Goal: Information Seeking & Learning: Compare options

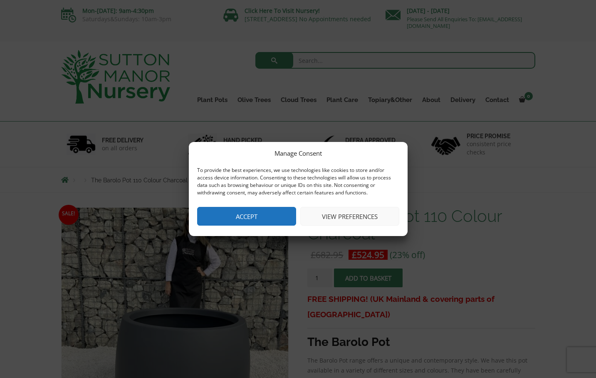
click at [254, 220] on button "Accept" at bounding box center [246, 216] width 99 height 19
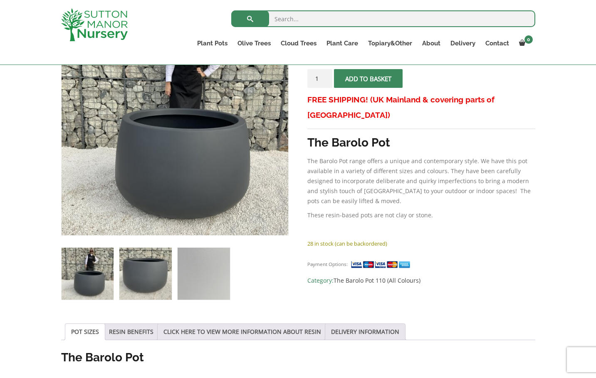
scroll to position [185, 0]
click at [144, 281] on img at bounding box center [145, 273] width 52 height 52
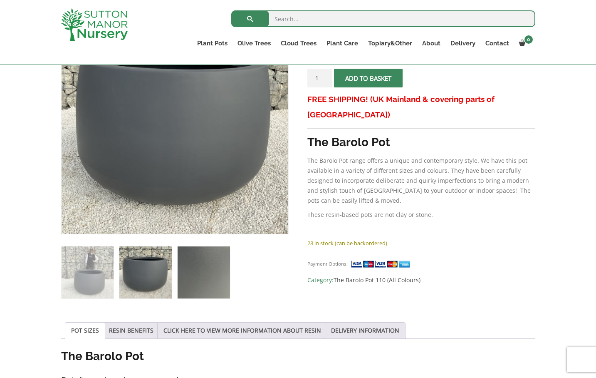
click at [205, 281] on img at bounding box center [204, 272] width 52 height 52
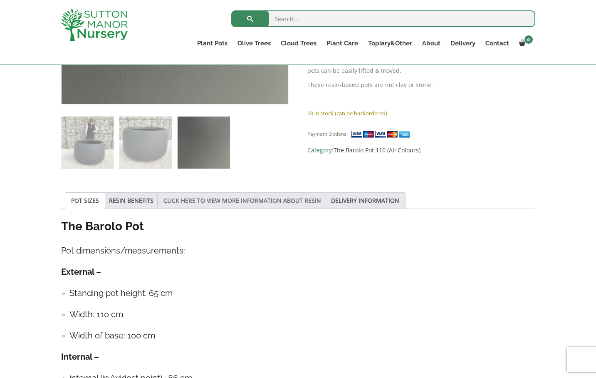
scroll to position [315, 0]
click at [147, 202] on link "RESIN BENEFITS" at bounding box center [131, 201] width 45 height 16
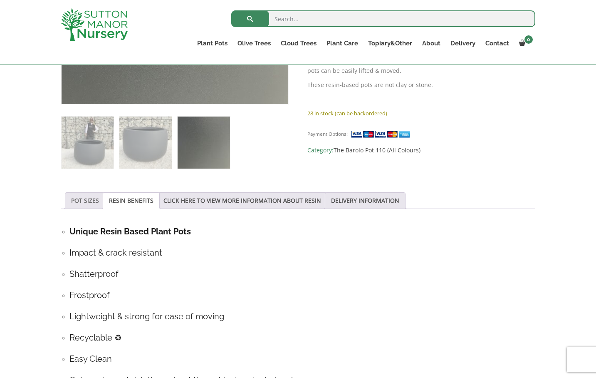
click at [92, 200] on link "POT SIZES" at bounding box center [85, 201] width 28 height 16
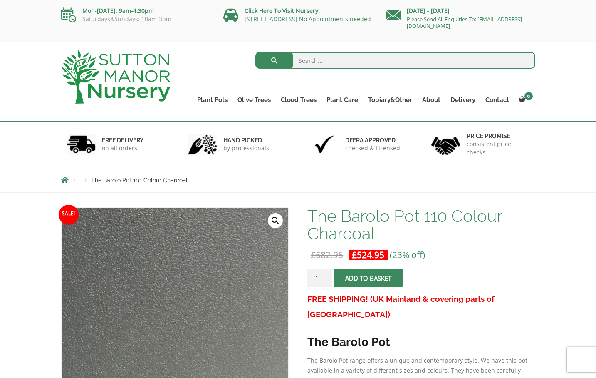
scroll to position [0, 0]
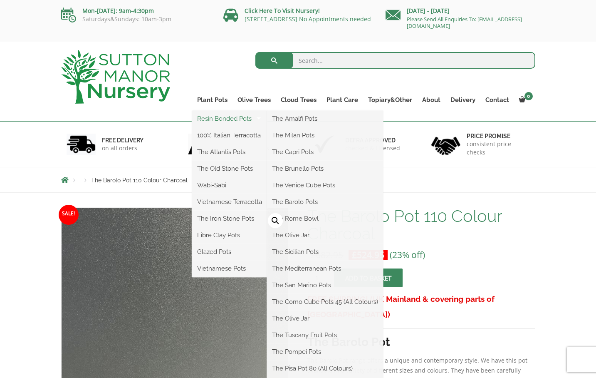
click at [216, 119] on link "Resin Bonded Pots" at bounding box center [229, 118] width 75 height 12
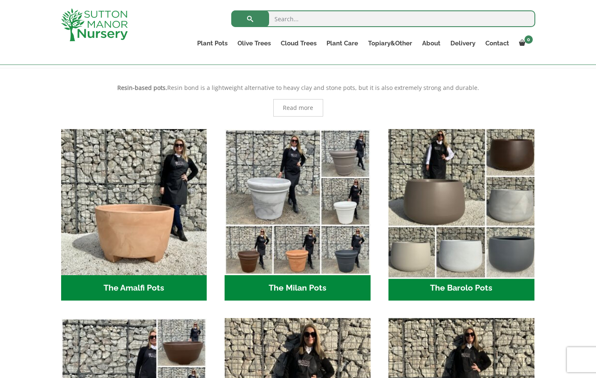
scroll to position [163, 0]
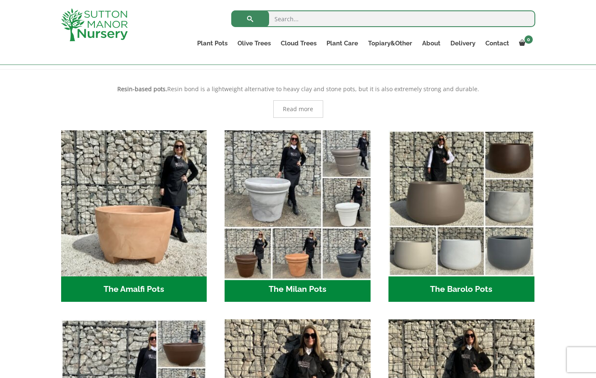
click at [275, 246] on img "Visit product category The Milan Pots" at bounding box center [297, 203] width 153 height 153
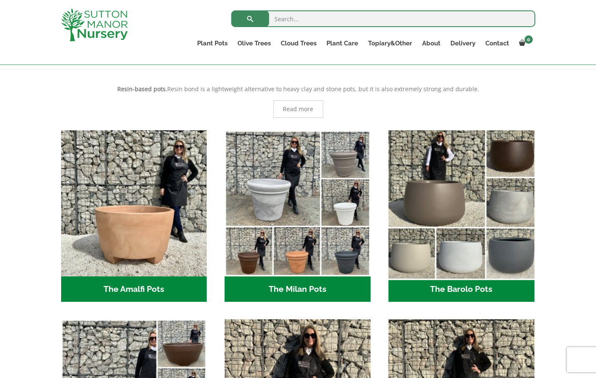
click at [456, 184] on img "Visit product category The Barolo Pots" at bounding box center [461, 203] width 153 height 153
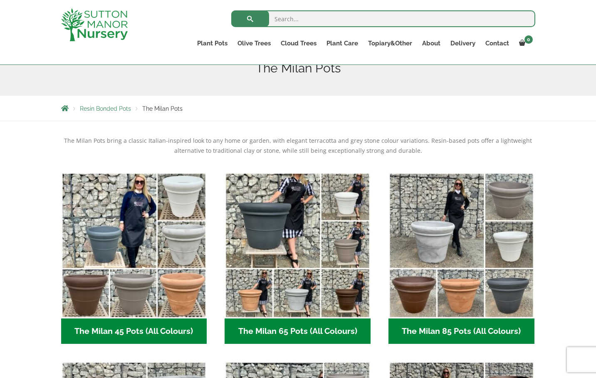
scroll to position [110, 0]
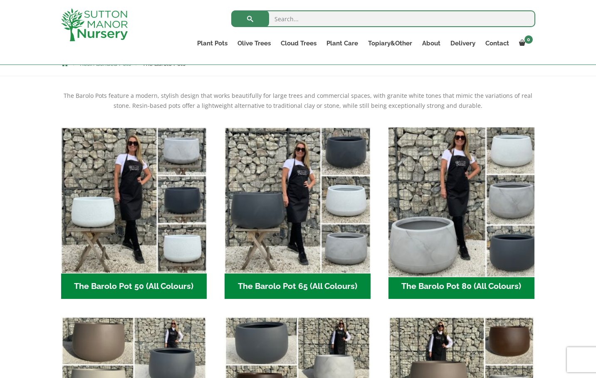
scroll to position [154, 0]
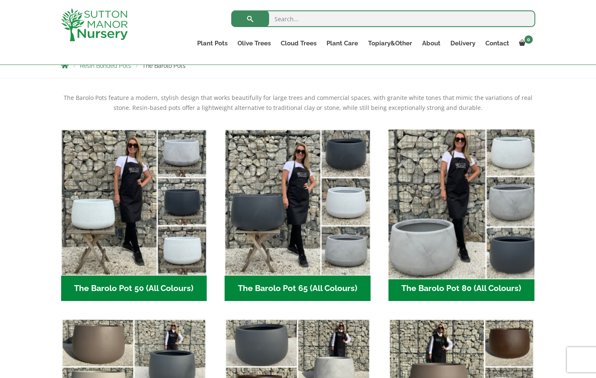
click at [466, 174] on img "Visit product category The Barolo Pot 80 (All Colours)" at bounding box center [461, 202] width 153 height 153
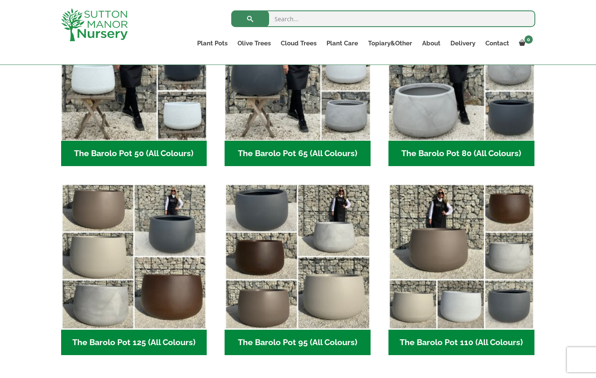
scroll to position [292, 0]
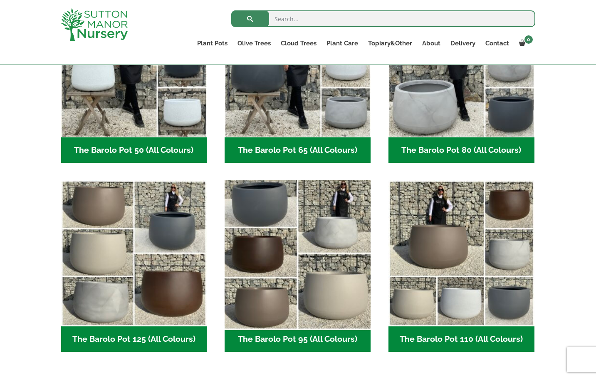
click at [319, 216] on img "Visit product category The Barolo Pot 95 (All Colours)" at bounding box center [297, 253] width 153 height 153
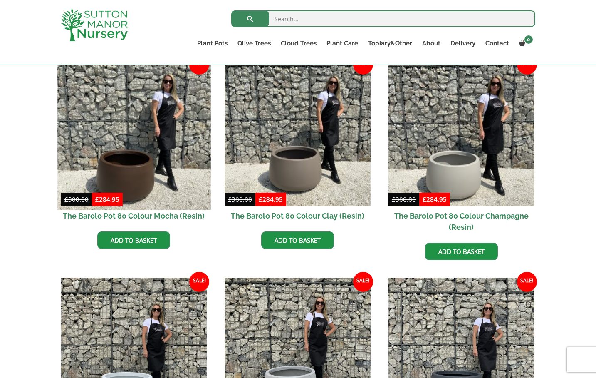
scroll to position [217, 0]
click at [153, 146] on img at bounding box center [133, 133] width 153 height 153
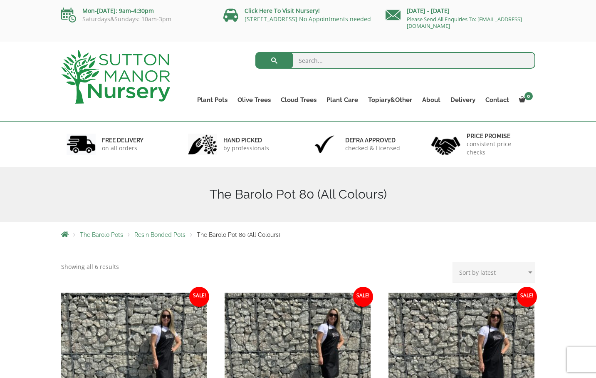
scroll to position [0, 0]
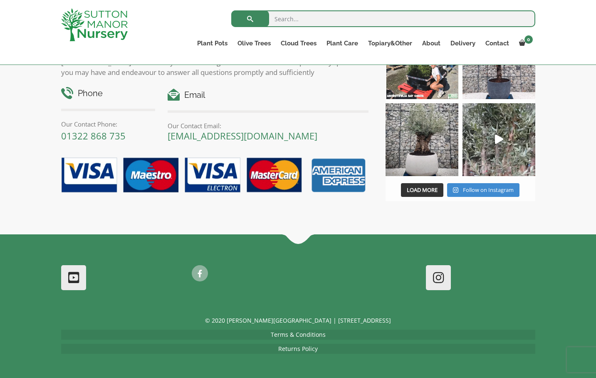
scroll to position [990, 0]
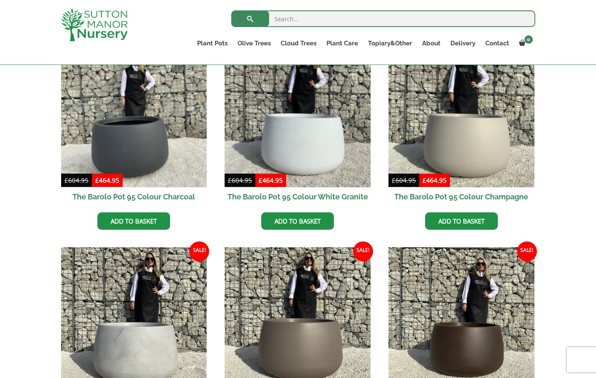
scroll to position [236, 0]
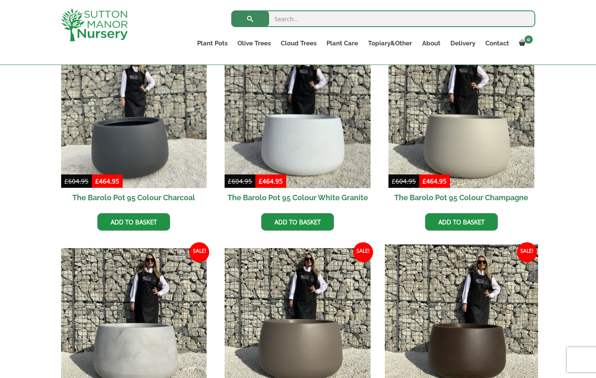
click at [452, 323] on img at bounding box center [461, 320] width 153 height 153
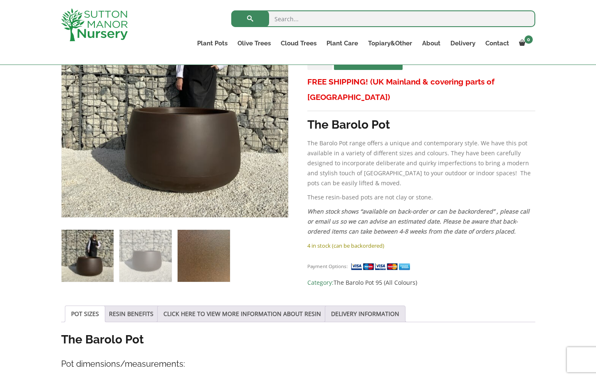
scroll to position [204, 0]
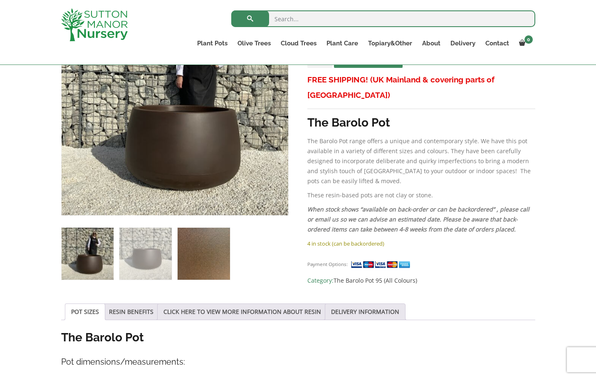
click at [196, 267] on img at bounding box center [204, 254] width 52 height 52
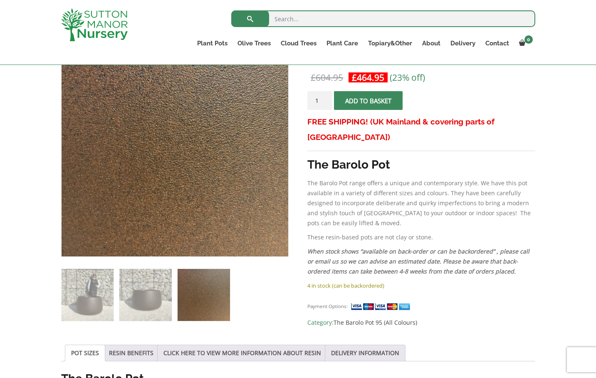
scroll to position [162, 0]
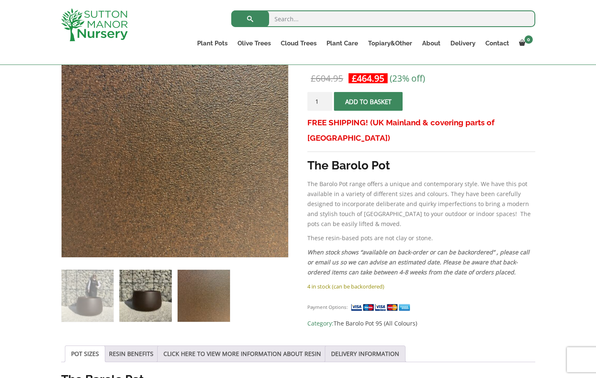
click at [152, 303] on img at bounding box center [145, 296] width 52 height 52
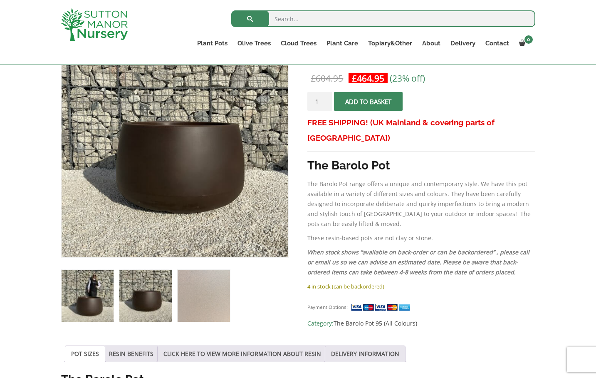
click at [83, 303] on img at bounding box center [88, 296] width 52 height 52
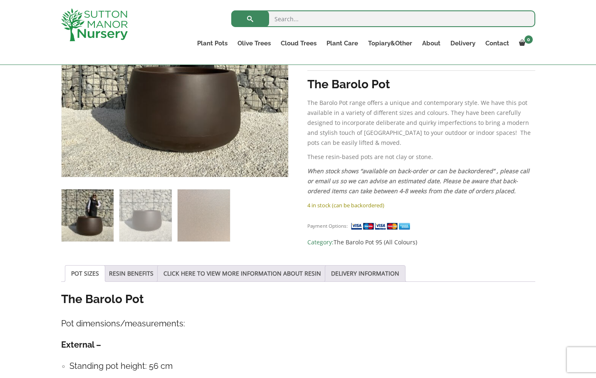
scroll to position [234, 0]
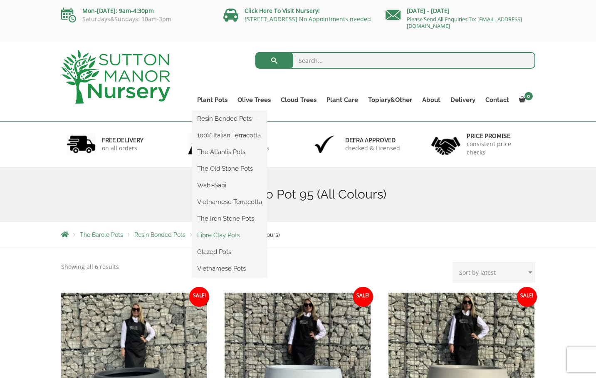
click at [231, 238] on link "Fibre Clay Pots" at bounding box center [229, 235] width 75 height 12
click at [226, 204] on link "Vietnamese Terracotta" at bounding box center [229, 202] width 75 height 12
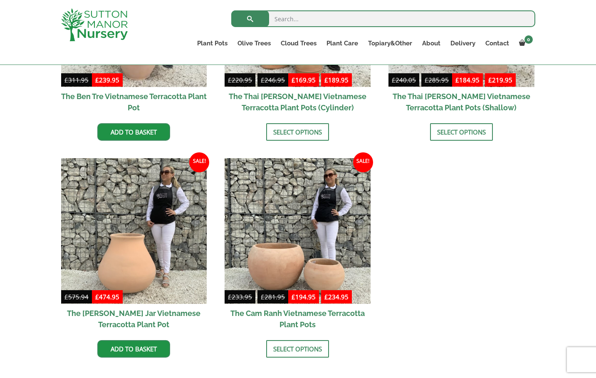
scroll to position [340, 0]
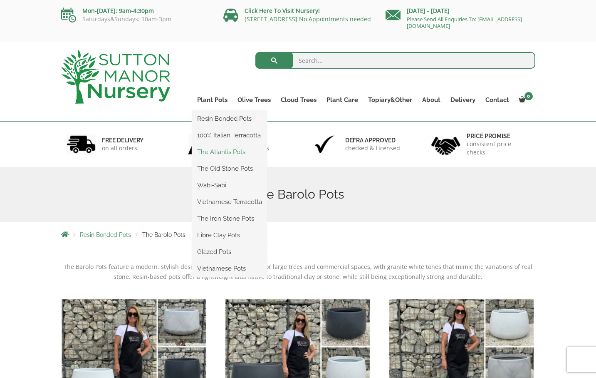
click at [232, 152] on link "The Atlantis Pots" at bounding box center [229, 152] width 75 height 12
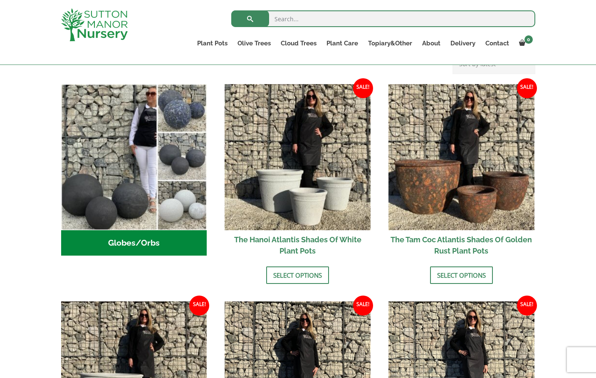
scroll to position [225, 0]
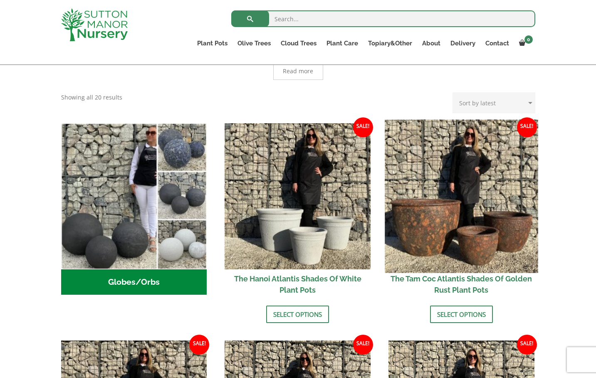
click at [437, 198] on img at bounding box center [461, 195] width 153 height 153
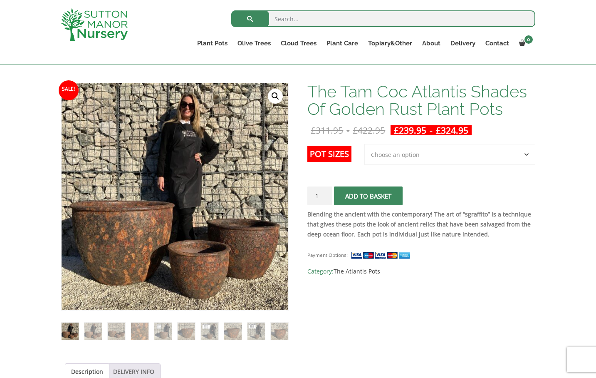
scroll to position [110, 0]
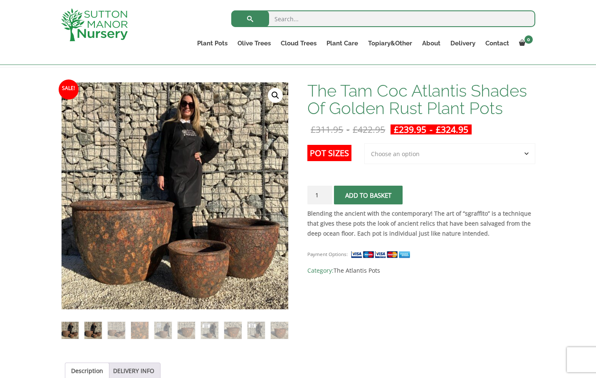
click at [95, 333] on img at bounding box center [92, 330] width 17 height 17
click at [115, 331] on img at bounding box center [116, 329] width 17 height 17
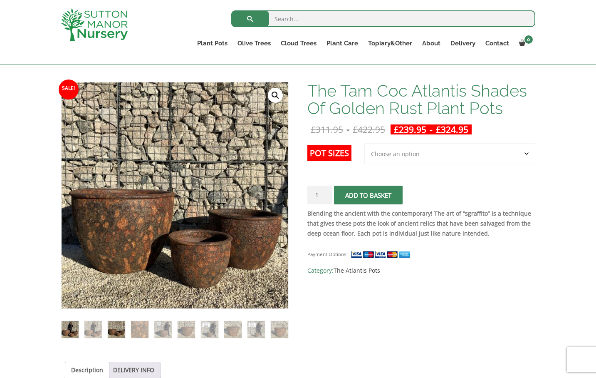
click at [68, 330] on img at bounding box center [70, 329] width 17 height 17
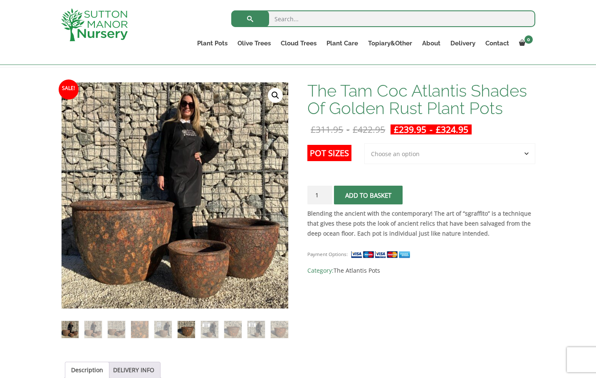
drag, startPoint x: 169, startPoint y: 330, endPoint x: 180, endPoint y: 329, distance: 11.2
click at [169, 330] on img at bounding box center [162, 329] width 17 height 17
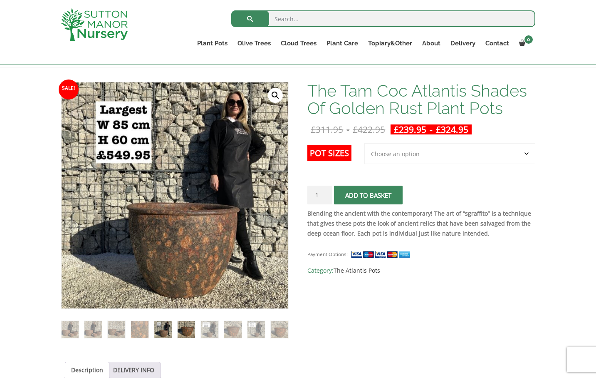
click at [184, 330] on img at bounding box center [186, 329] width 17 height 17
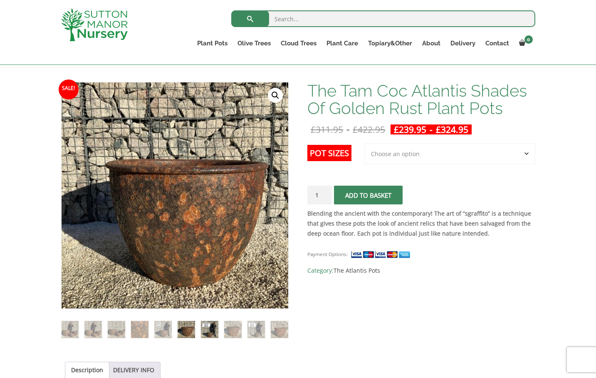
click at [209, 332] on img at bounding box center [209, 329] width 17 height 17
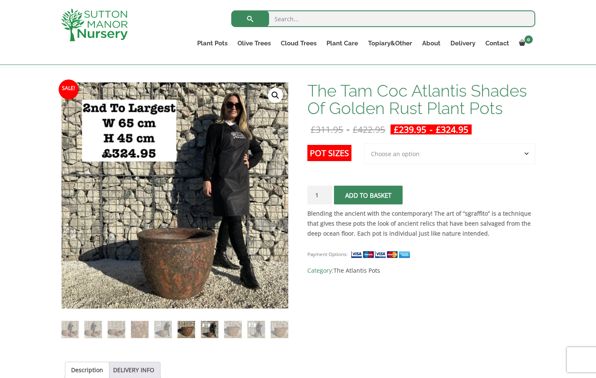
click at [182, 330] on img at bounding box center [186, 329] width 17 height 17
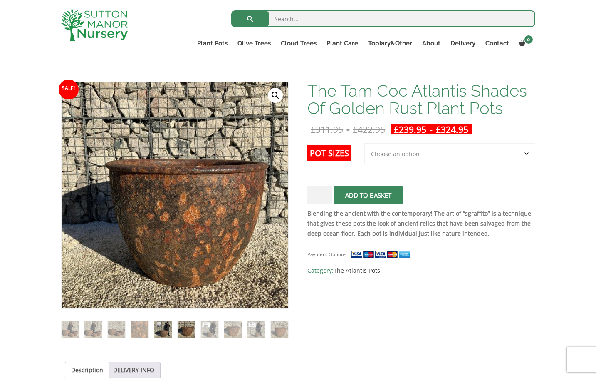
click at [161, 329] on img at bounding box center [162, 329] width 17 height 17
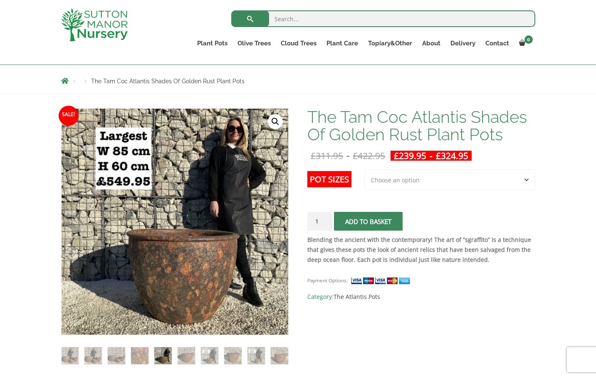
scroll to position [76, 0]
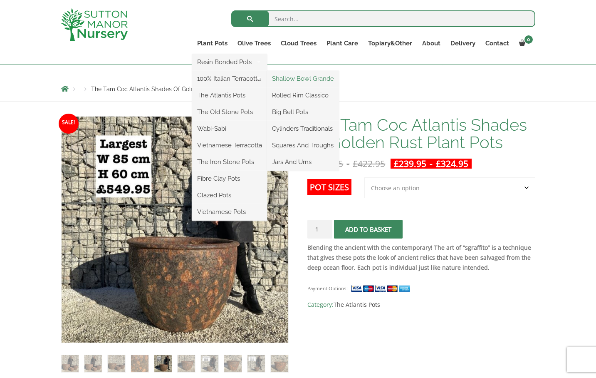
click at [283, 80] on link "Shallow Bowl Grande" at bounding box center [303, 78] width 72 height 12
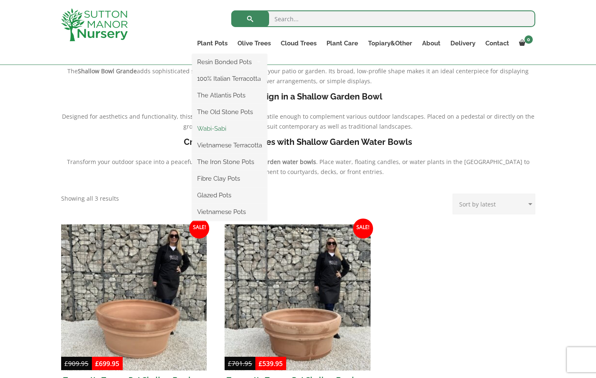
scroll to position [220, 0]
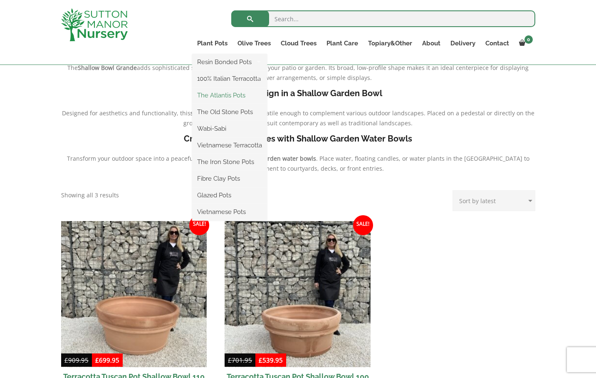
click at [216, 97] on link "The Atlantis Pots" at bounding box center [229, 95] width 75 height 12
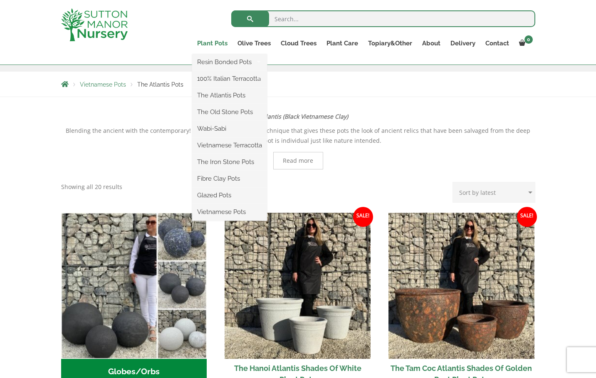
scroll to position [135, 0]
click at [218, 112] on link "The Old Stone Pots" at bounding box center [229, 112] width 75 height 12
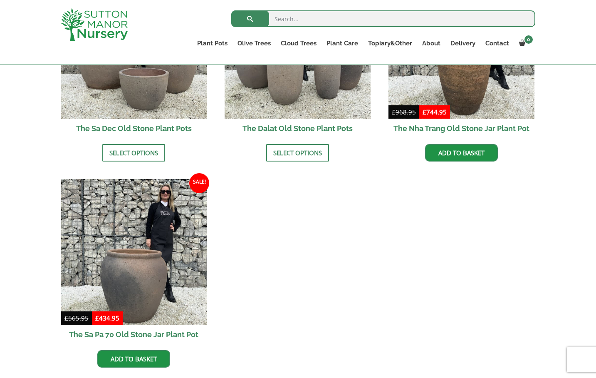
scroll to position [603, 0]
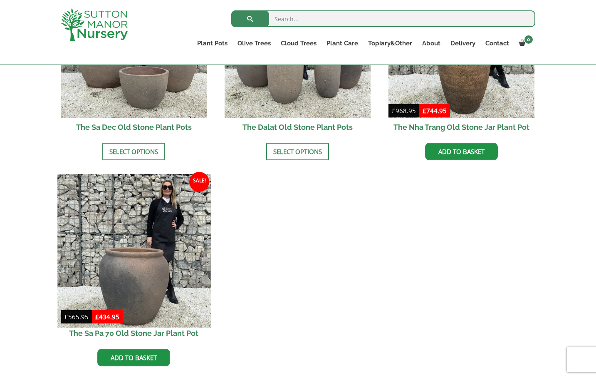
click at [144, 254] on img at bounding box center [133, 250] width 153 height 153
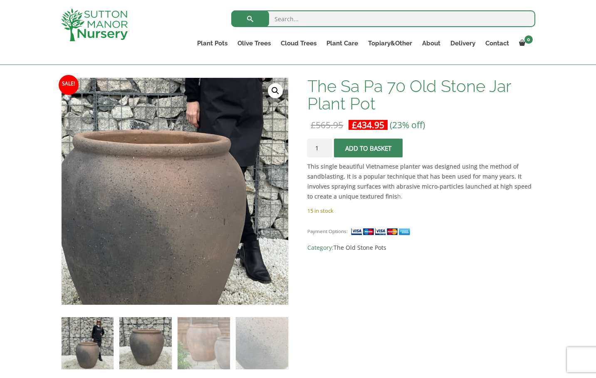
scroll to position [115, 0]
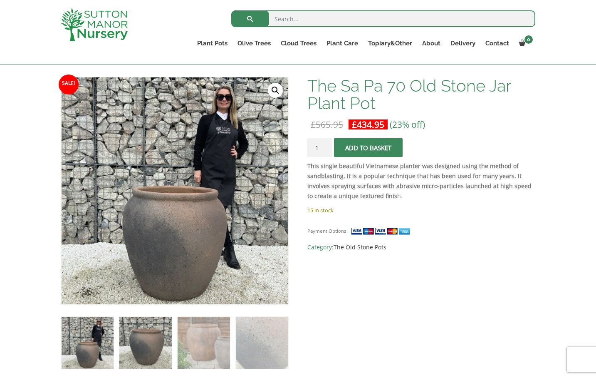
drag, startPoint x: 145, startPoint y: 336, endPoint x: 150, endPoint y: 337, distance: 5.1
click at [145, 336] on img at bounding box center [145, 343] width 52 height 52
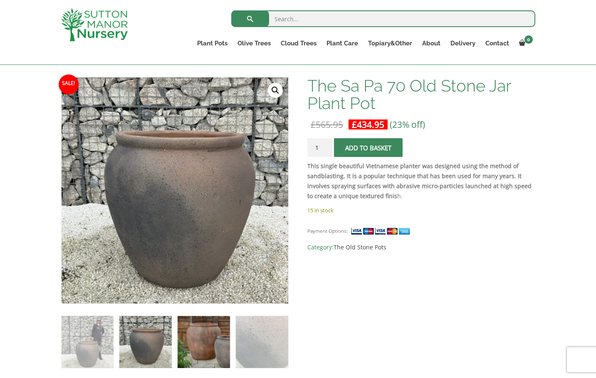
click at [188, 339] on img at bounding box center [204, 342] width 52 height 52
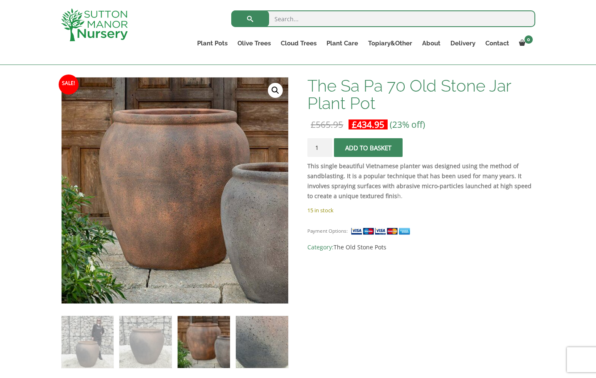
click at [243, 343] on img at bounding box center [262, 342] width 52 height 52
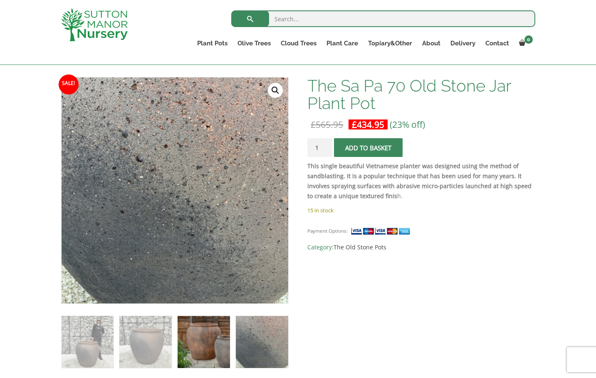
click at [214, 341] on img at bounding box center [204, 342] width 52 height 52
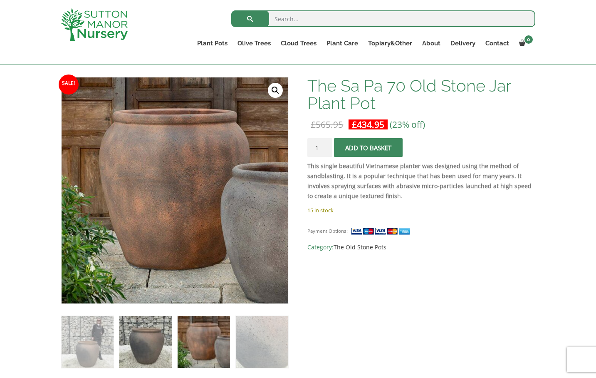
click at [132, 338] on img at bounding box center [145, 342] width 52 height 52
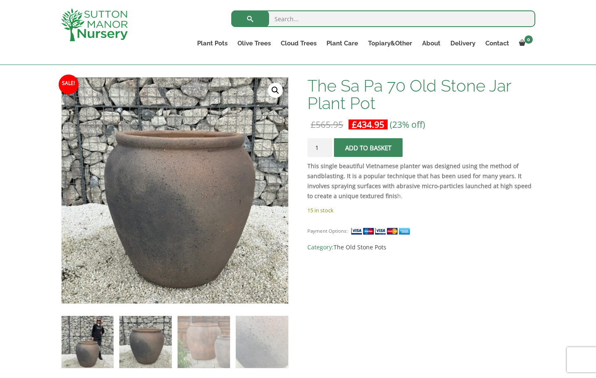
click at [100, 337] on img at bounding box center [88, 342] width 52 height 52
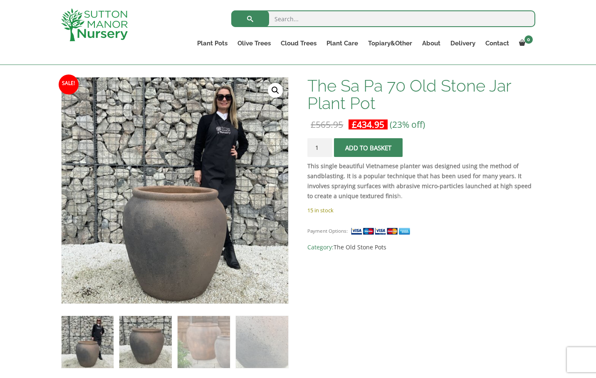
click at [146, 338] on img at bounding box center [145, 342] width 52 height 52
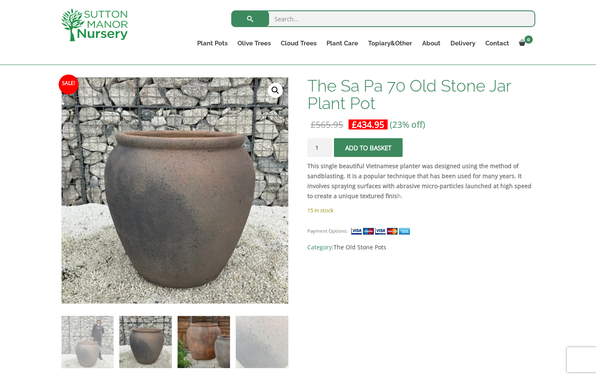
click at [203, 337] on img at bounding box center [204, 342] width 52 height 52
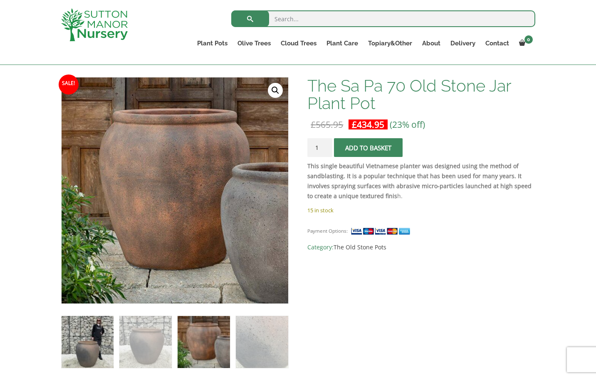
click at [76, 337] on img at bounding box center [88, 342] width 52 height 52
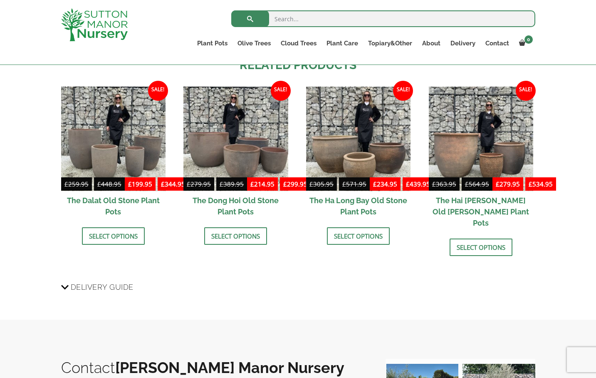
scroll to position [691, 0]
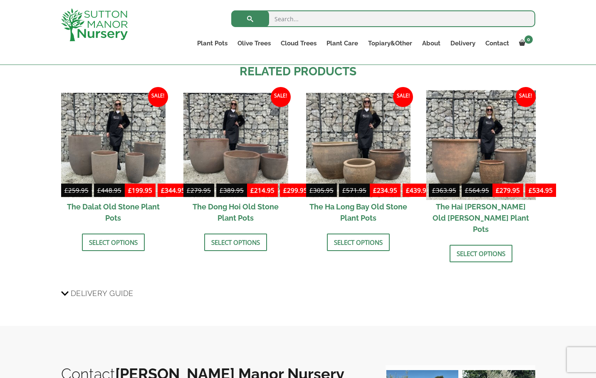
click at [499, 154] on img at bounding box center [481, 145] width 110 height 110
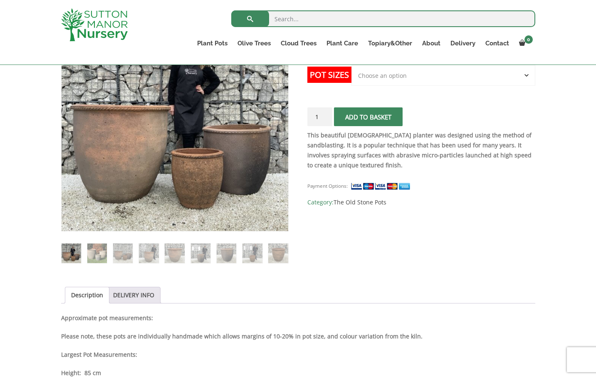
scroll to position [189, 0]
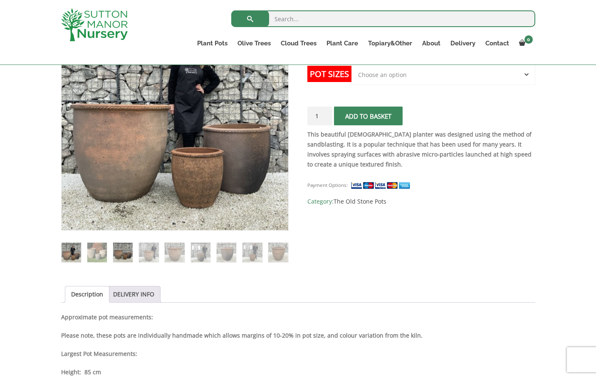
drag, startPoint x: 98, startPoint y: 256, endPoint x: 113, endPoint y: 254, distance: 15.1
click at [98, 256] on img at bounding box center [97, 253] width 20 height 20
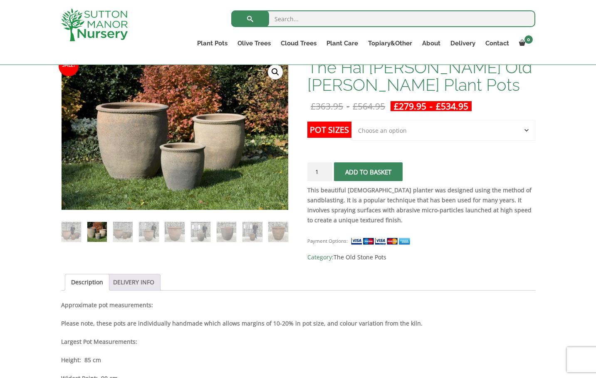
scroll to position [133, 0]
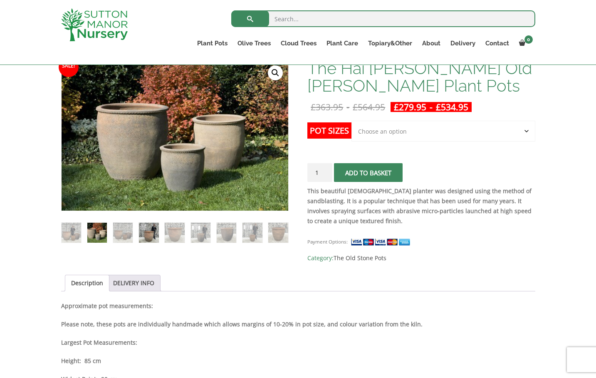
drag, startPoint x: 122, startPoint y: 231, endPoint x: 156, endPoint y: 234, distance: 34.6
click at [122, 231] on img at bounding box center [123, 233] width 20 height 20
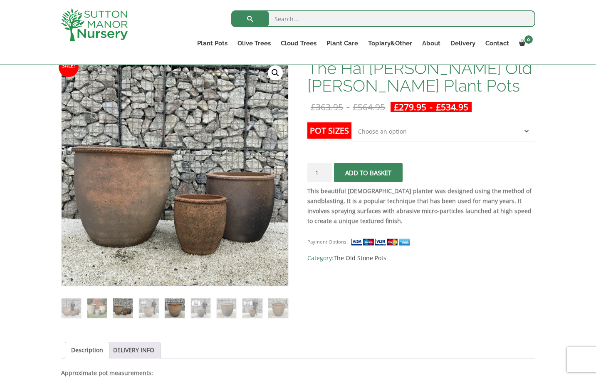
click at [175, 311] on img at bounding box center [175, 308] width 20 height 20
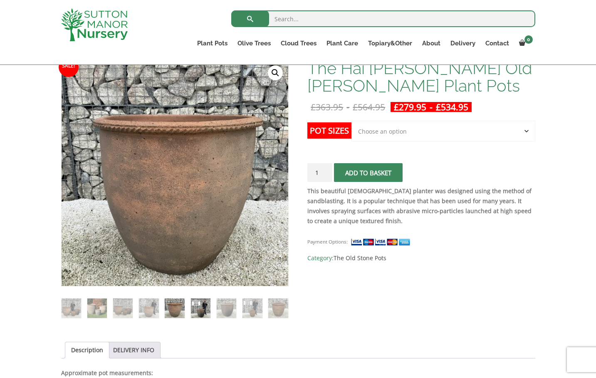
click at [204, 311] on img at bounding box center [201, 308] width 20 height 20
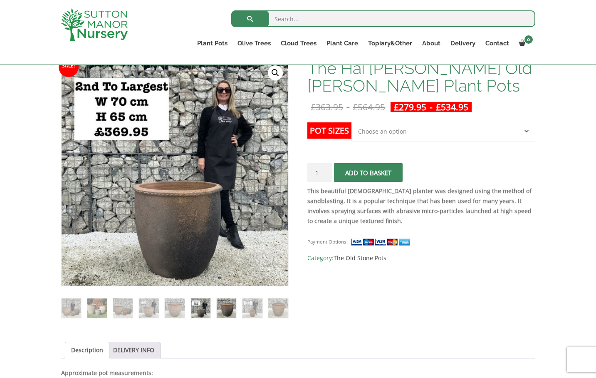
click at [223, 310] on img at bounding box center [227, 308] width 20 height 20
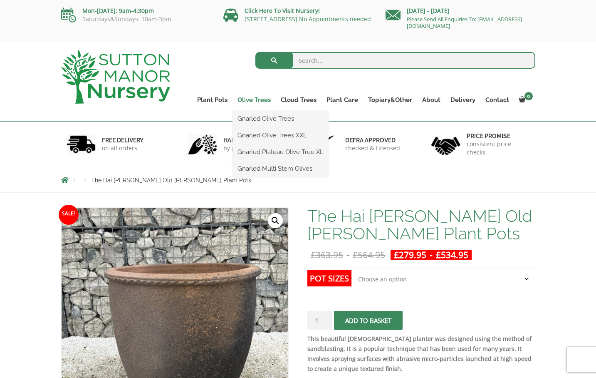
scroll to position [0, 0]
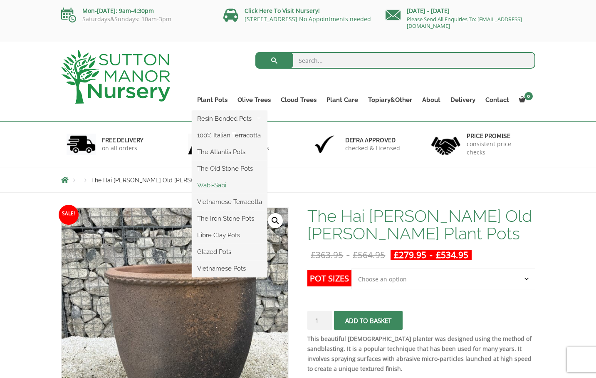
click at [211, 184] on link "Wabi-Sabi" at bounding box center [229, 185] width 75 height 12
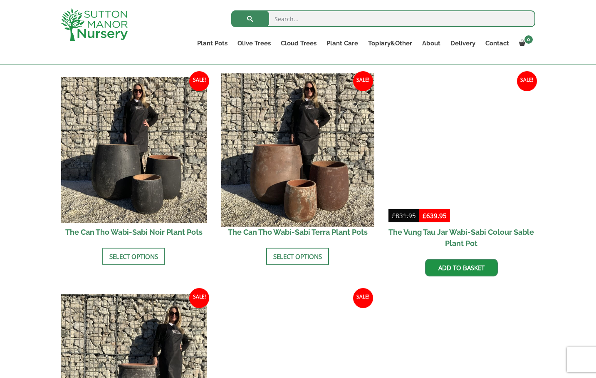
scroll to position [850, 0]
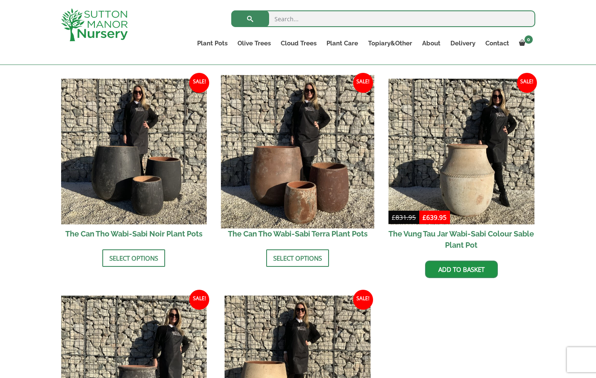
click at [288, 156] on img at bounding box center [297, 151] width 153 height 153
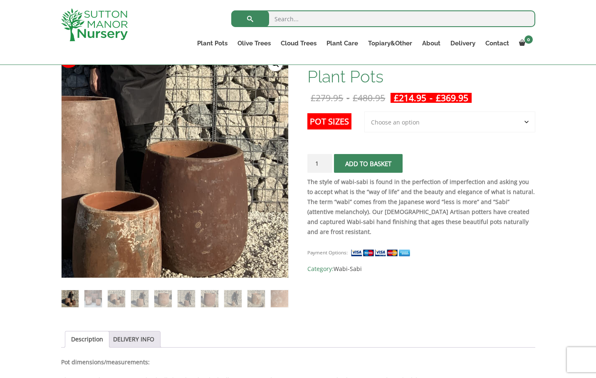
scroll to position [144, 0]
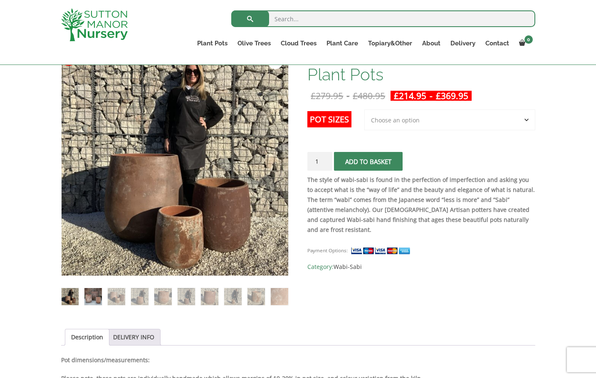
click at [98, 293] on img at bounding box center [92, 296] width 17 height 17
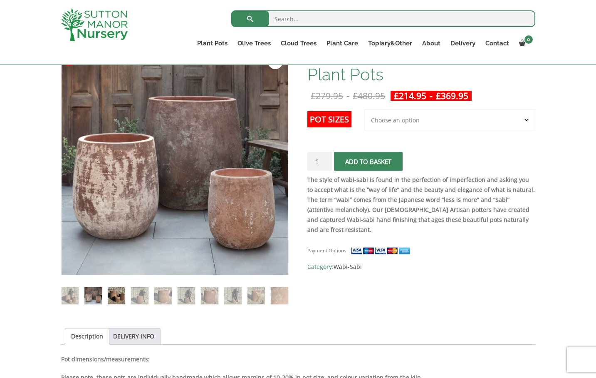
click at [113, 294] on img at bounding box center [116, 295] width 17 height 17
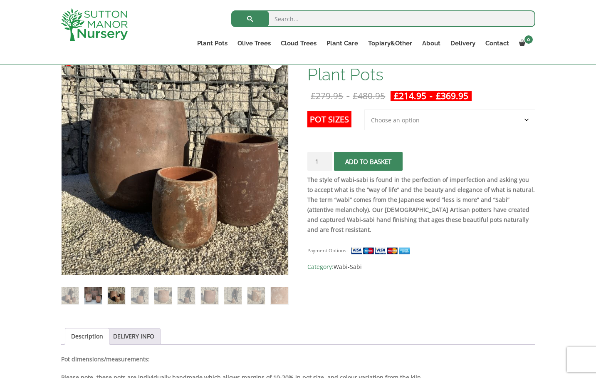
click at [96, 294] on img at bounding box center [92, 295] width 17 height 17
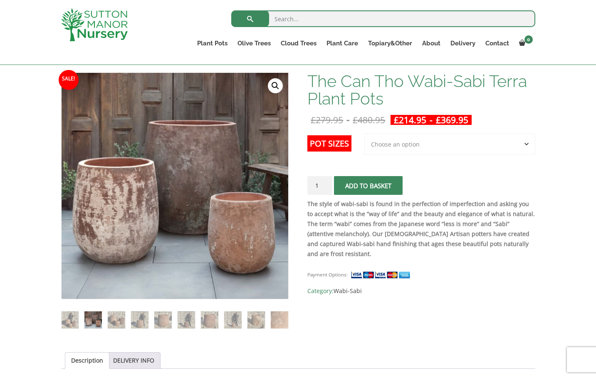
scroll to position [119, 0]
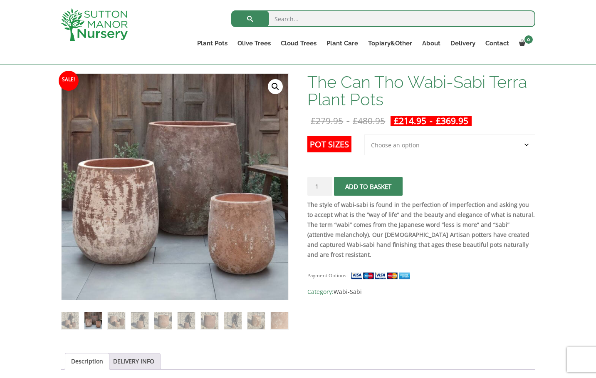
select select "Largest pot In The Picture"
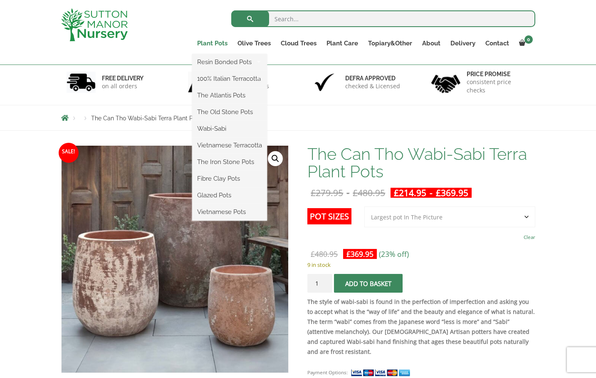
scroll to position [47, 0]
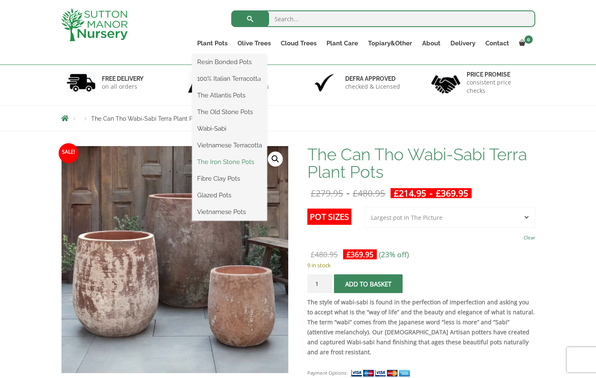
click at [235, 163] on link "The Iron Stone Pots" at bounding box center [229, 162] width 75 height 12
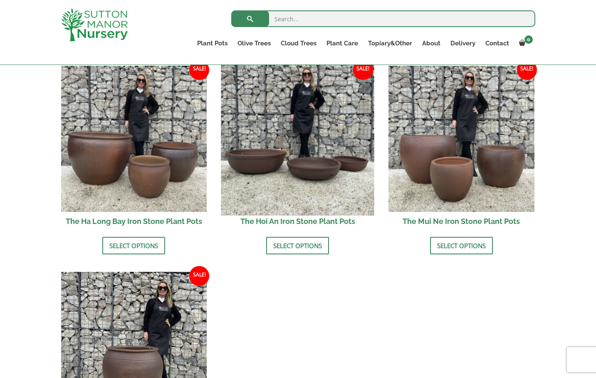
scroll to position [297, 0]
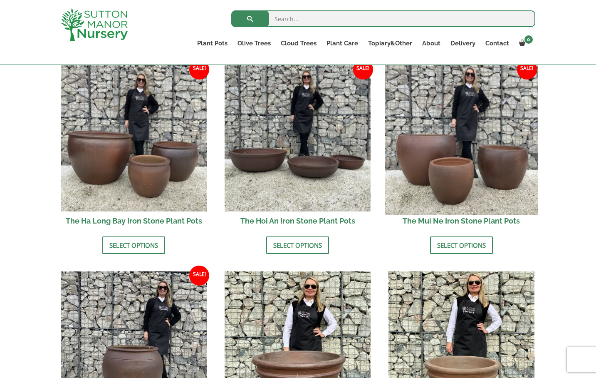
click at [490, 147] on img at bounding box center [461, 138] width 153 height 153
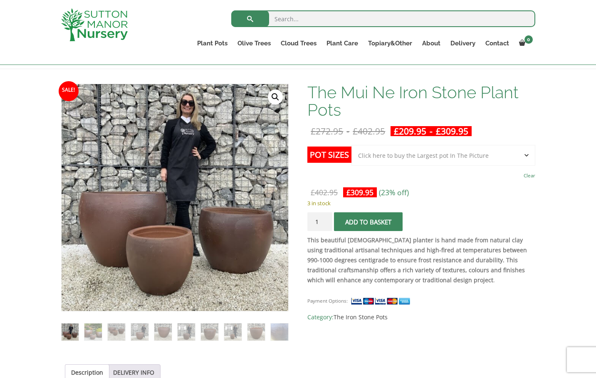
scroll to position [109, 0]
click at [97, 331] on img at bounding box center [92, 331] width 17 height 17
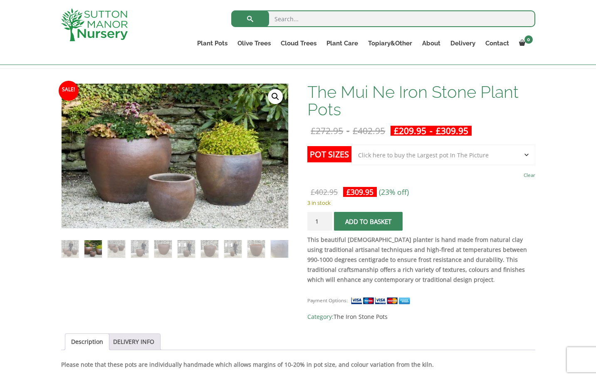
click at [117, 249] on img at bounding box center [116, 248] width 17 height 17
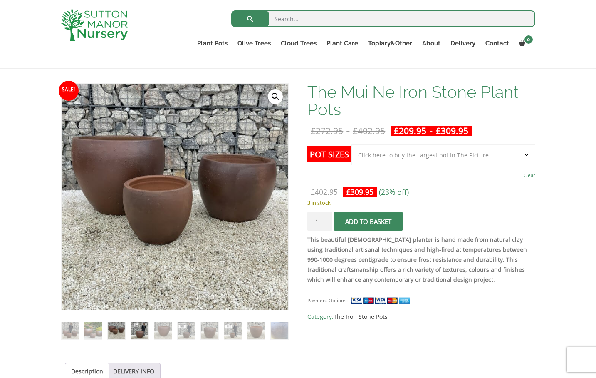
click at [141, 330] on img at bounding box center [139, 330] width 17 height 17
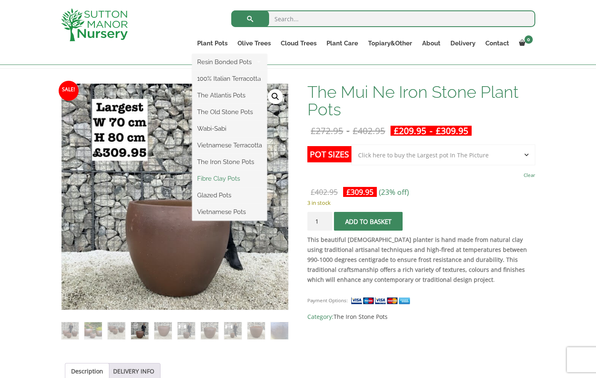
click at [227, 179] on link "Fibre Clay Pots" at bounding box center [229, 178] width 75 height 12
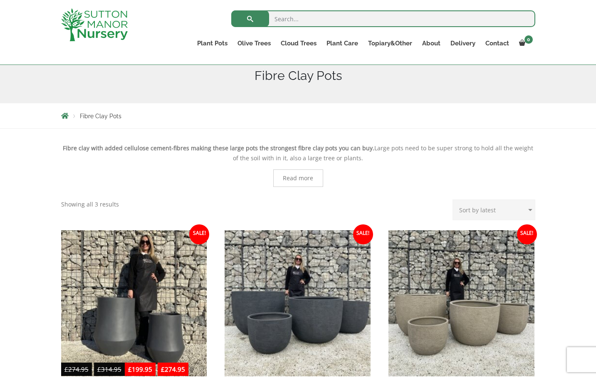
scroll to position [104, 0]
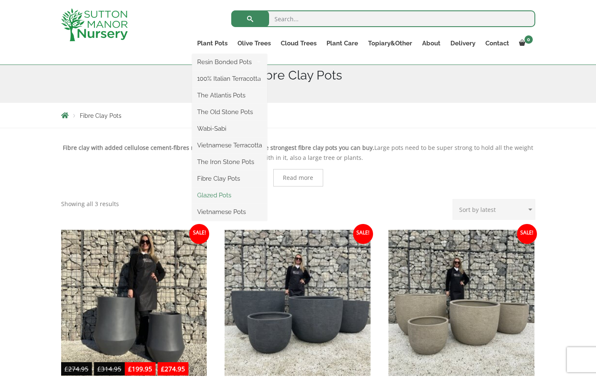
click at [219, 195] on link "Glazed Pots" at bounding box center [229, 195] width 75 height 12
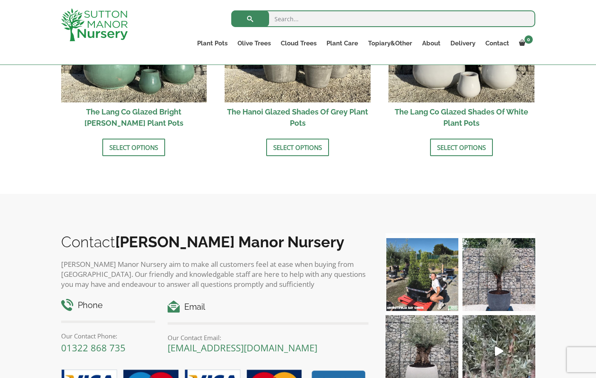
scroll to position [975, 0]
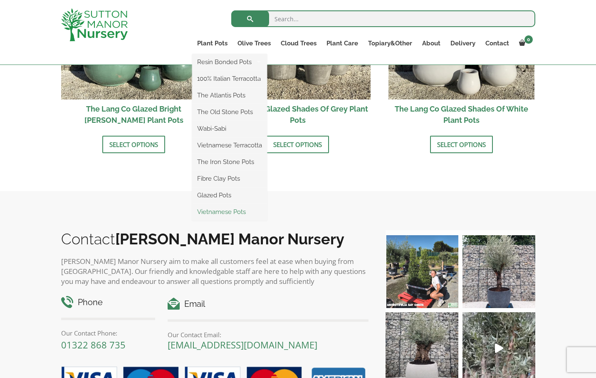
click at [219, 211] on link "Vietnamese Pots" at bounding box center [229, 212] width 75 height 12
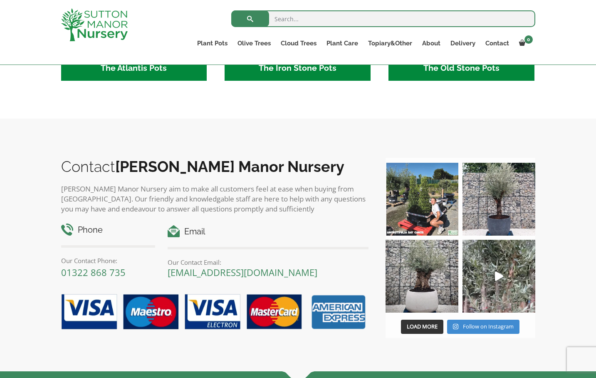
scroll to position [596, 0]
